Goal: Task Accomplishment & Management: Use online tool/utility

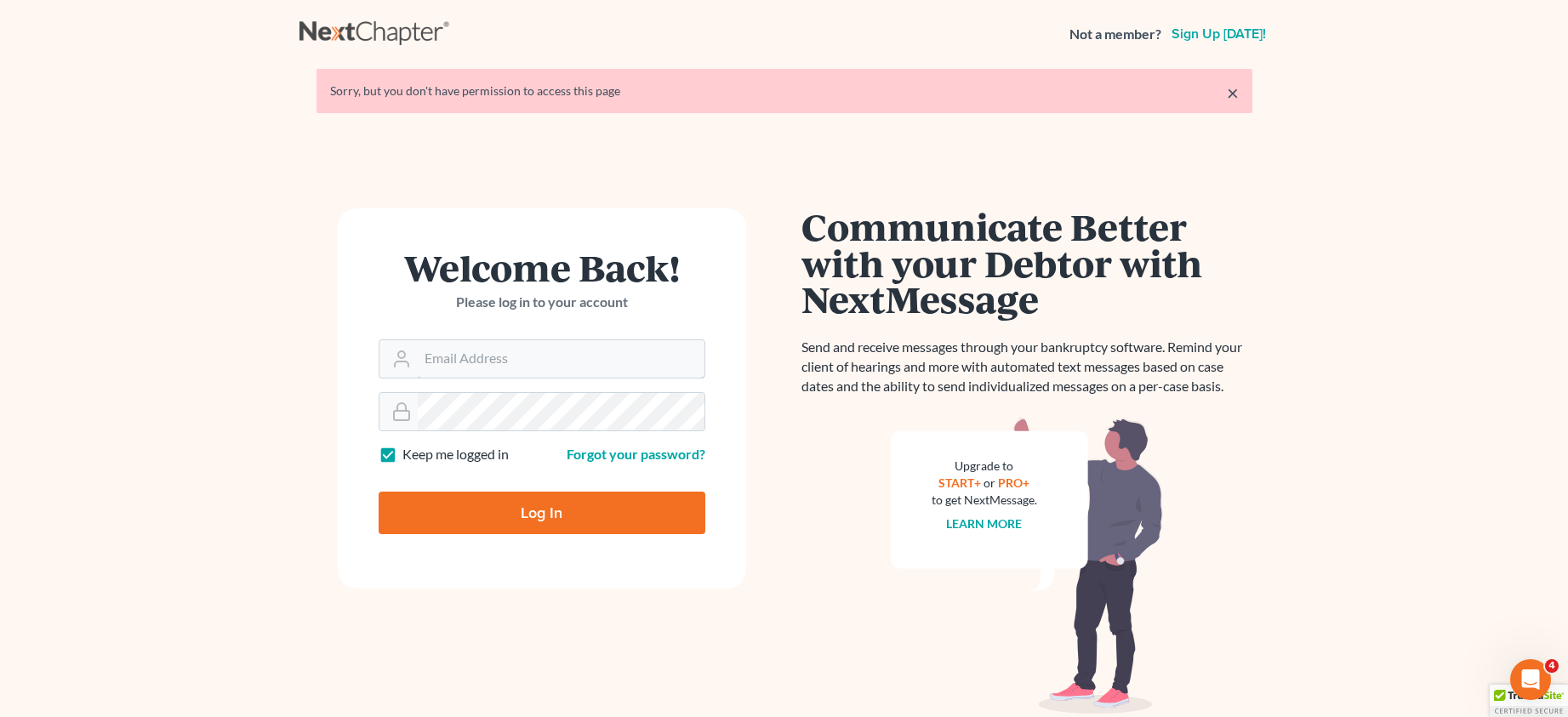
type input "[PERSON_NAME][EMAIL_ADDRESS][DOMAIN_NAME]"
click at [522, 512] on input "Log In" at bounding box center [542, 512] width 327 height 43
type input "Thinking..."
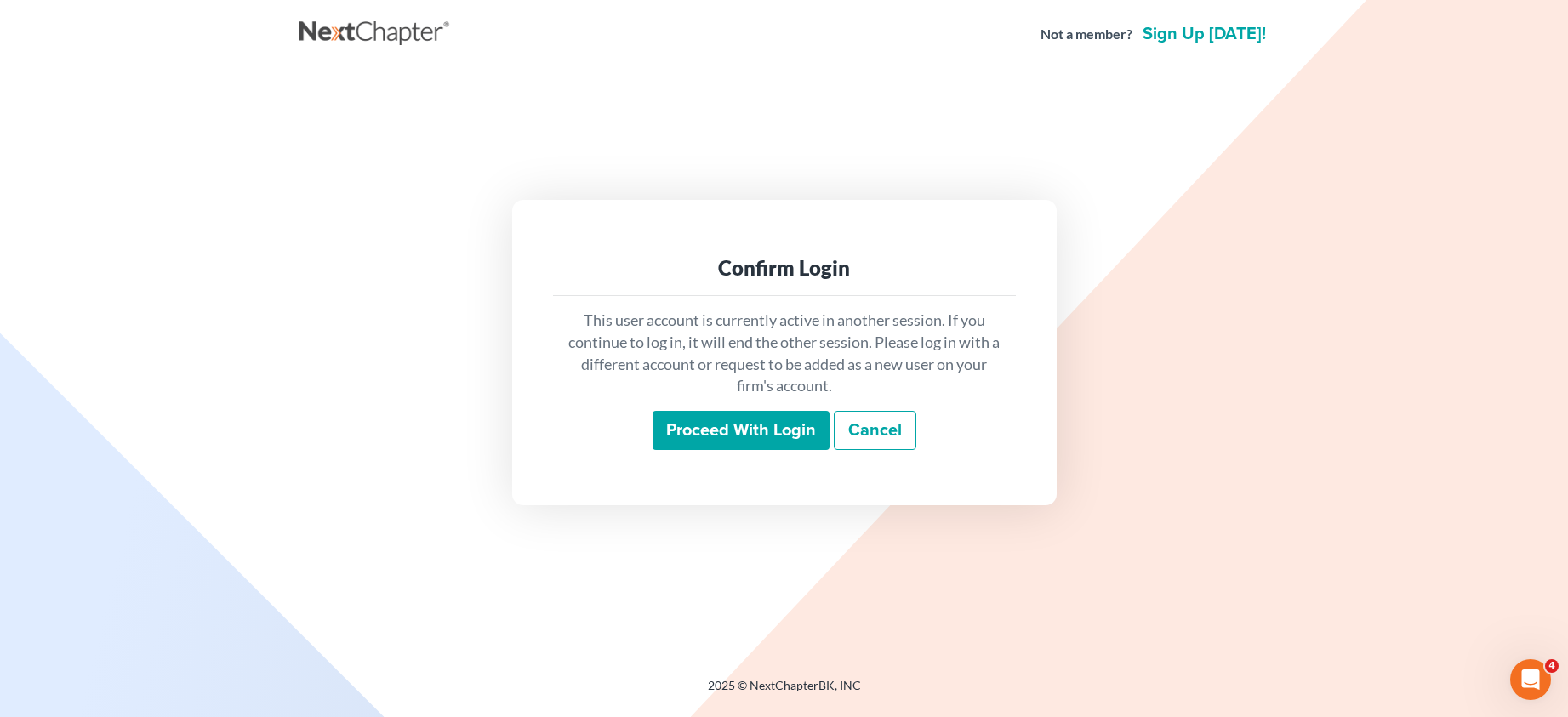
click at [718, 429] on input "Proceed with login" at bounding box center [741, 429] width 177 height 39
